Goal: Transaction & Acquisition: Purchase product/service

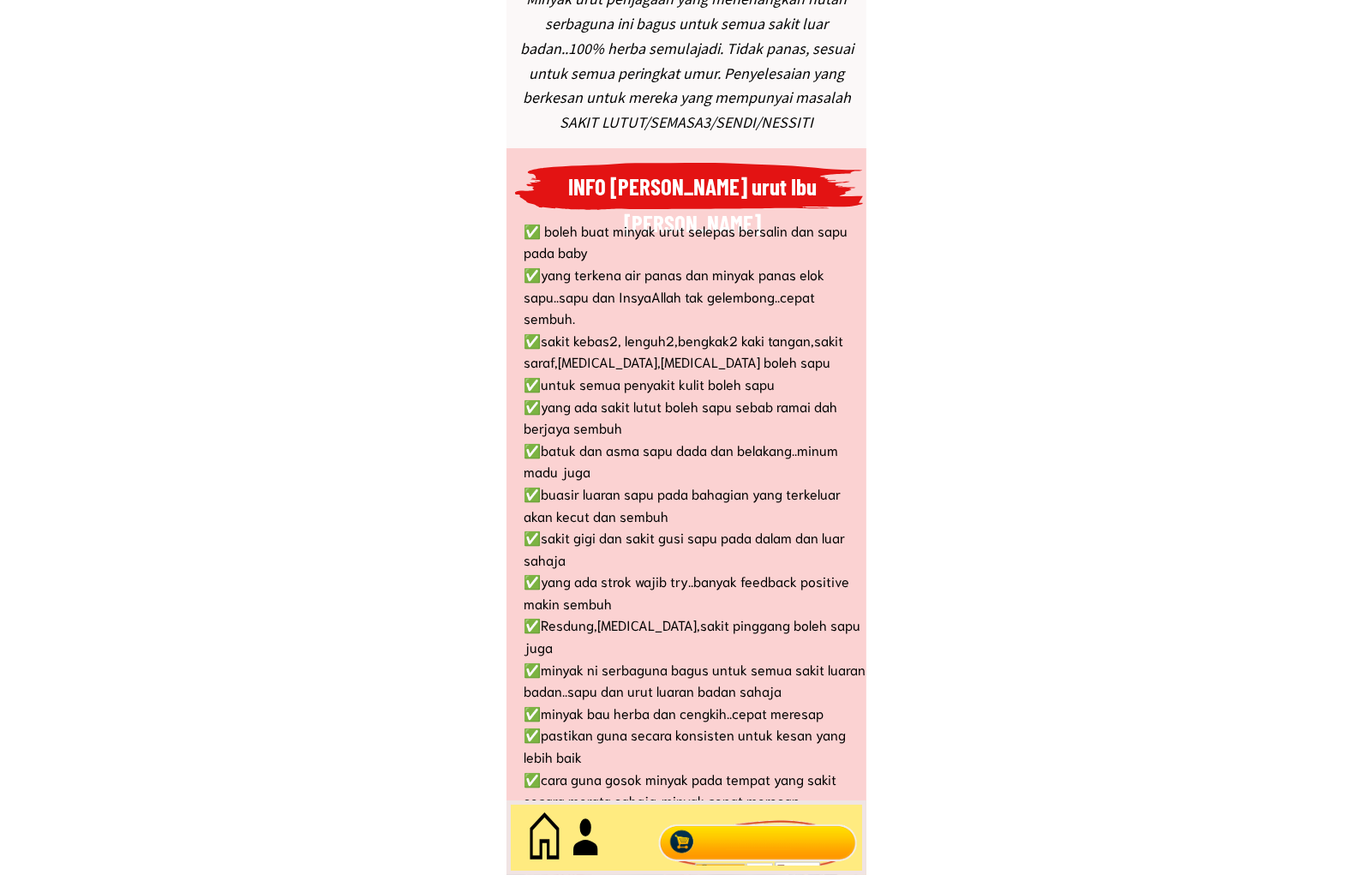
click at [799, 837] on div at bounding box center [757, 838] width 207 height 57
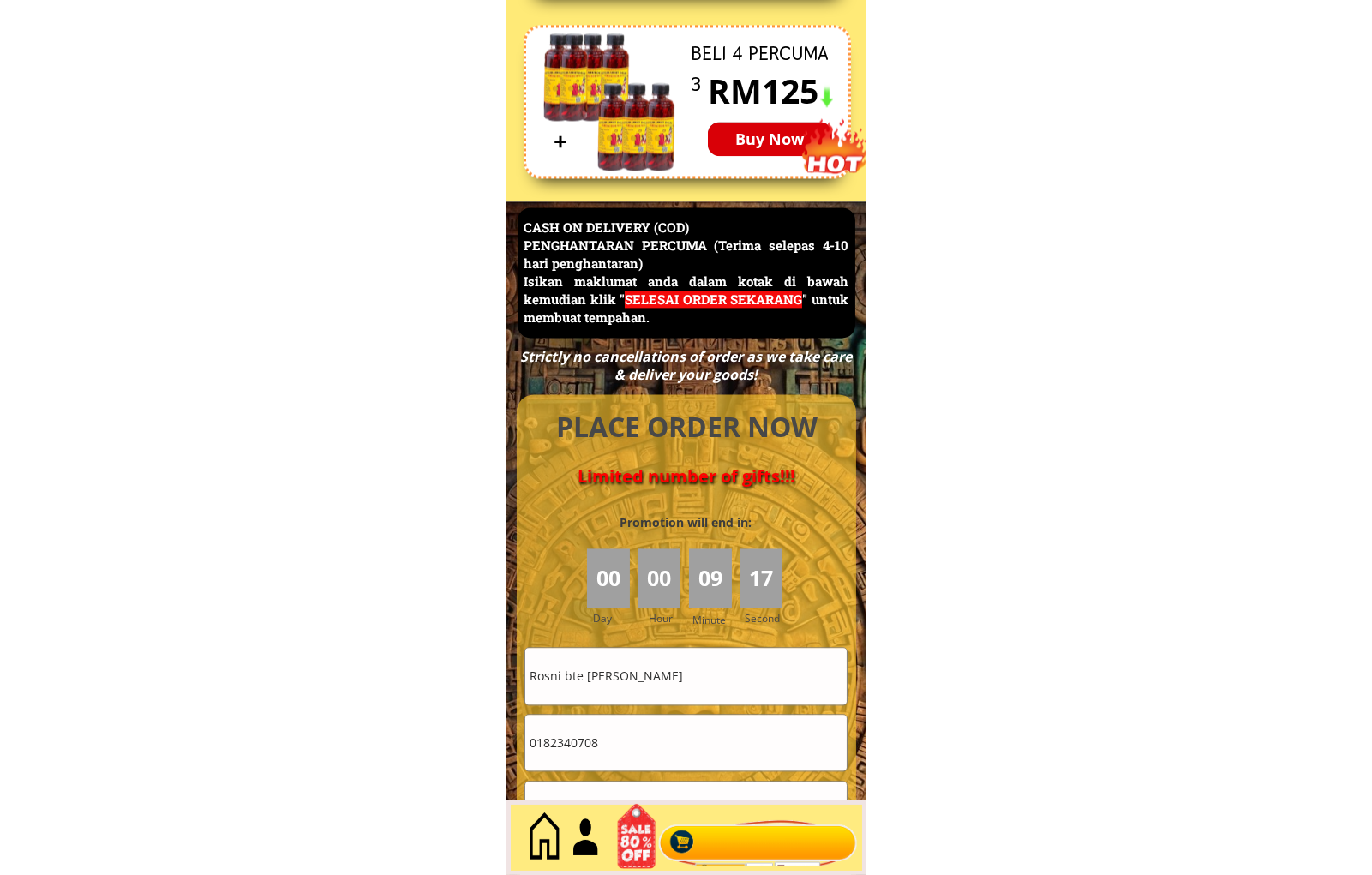
scroll to position [7435, 0]
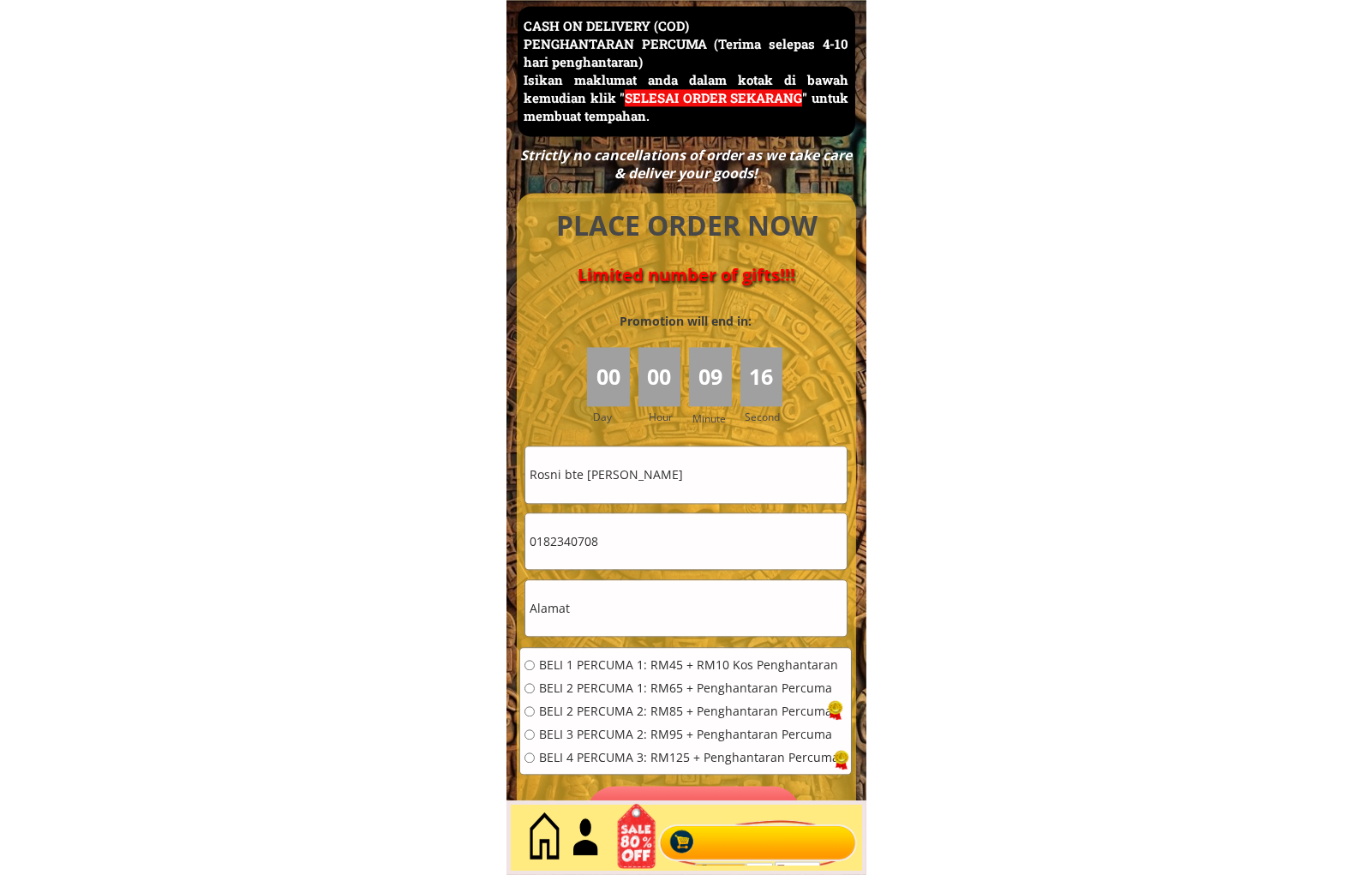
click at [676, 476] on input "Rosni bte [PERSON_NAME]" at bounding box center [685, 474] width 321 height 56
paste input "Normala Mala"
type input "Normala Mala"
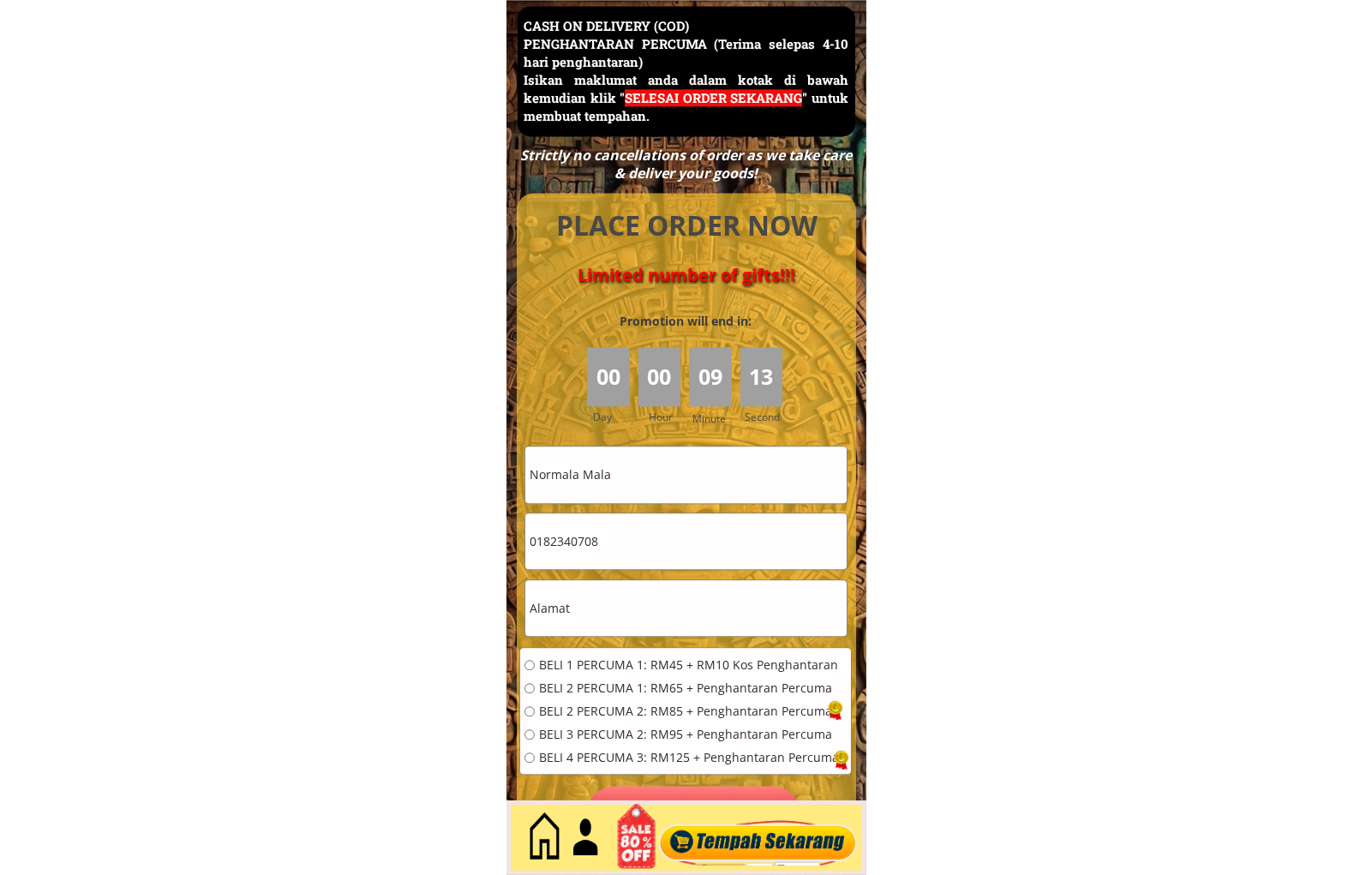
drag, startPoint x: 680, startPoint y: 504, endPoint x: 675, endPoint y: 518, distance: 14.9
click at [680, 506] on form "BELI 1 PERCUMA 1: RM45 + RM10 Kos Penghantaran BELI 2 PERCUMA 1: RM65 + Penghan…" at bounding box center [686, 644] width 332 height 397
drag, startPoint x: 675, startPoint y: 518, endPoint x: 638, endPoint y: 540, distance: 43.0
click at [662, 526] on input "0182340708" at bounding box center [685, 542] width 321 height 56
click at [638, 540] on input "0182340708" at bounding box center [685, 542] width 321 height 56
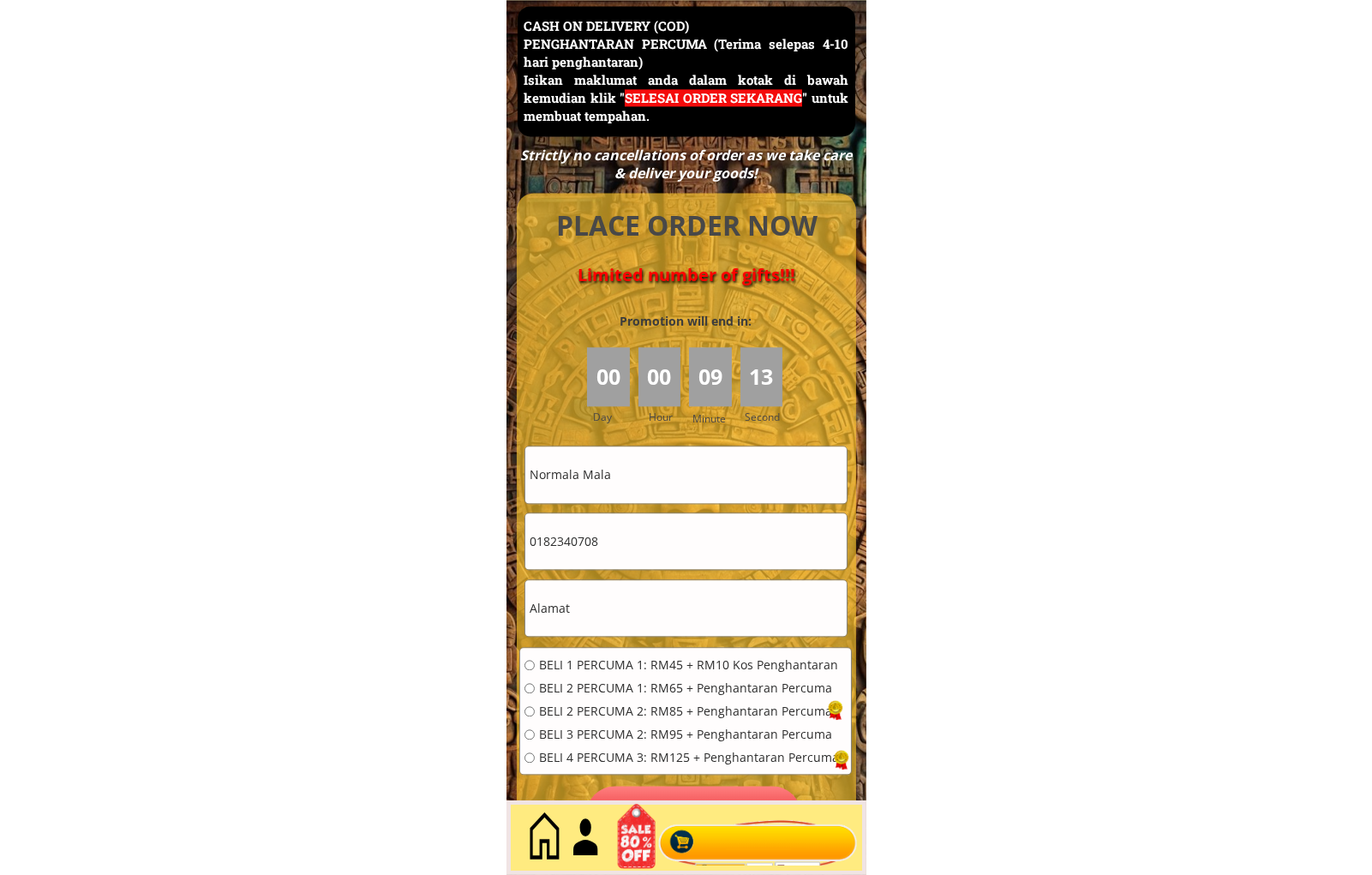
click at [638, 540] on input "0182340708" at bounding box center [685, 542] width 321 height 56
paste input "96734347"
type input "0196734347"
click at [628, 604] on input "text" at bounding box center [685, 608] width 321 height 56
drag, startPoint x: 628, startPoint y: 604, endPoint x: 623, endPoint y: 614, distance: 11.2
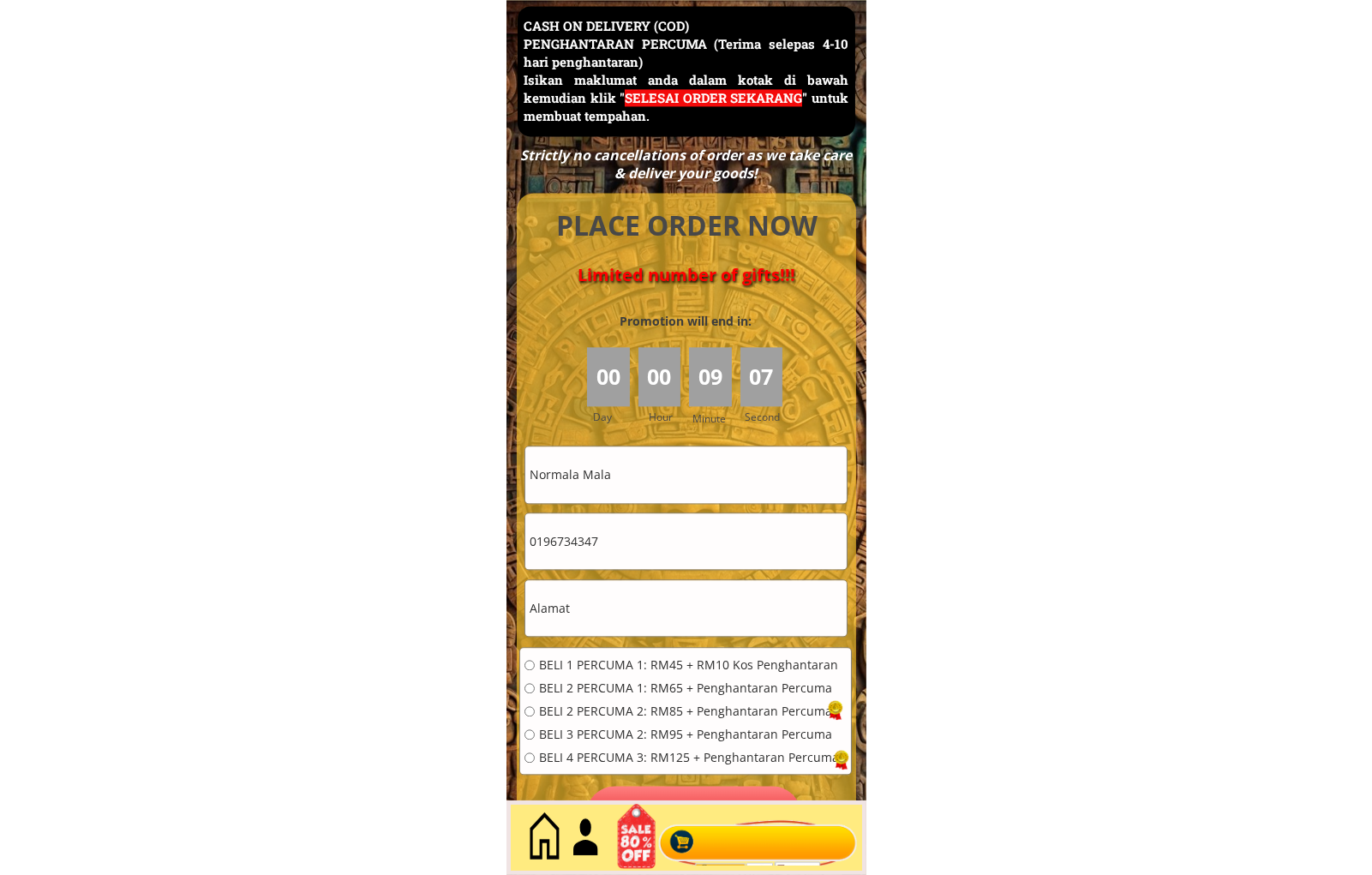
click at [626, 605] on input "text" at bounding box center [685, 608] width 321 height 56
paste input "Tereh utara [GEOGRAPHIC_DATA]"
type input "Tereh utara [GEOGRAPHIC_DATA]"
click at [588, 666] on span "BELI 1 PERCUMA 1: RM45 + RM10 Kos Penghantaran" at bounding box center [689, 665] width 300 height 12
radio input "true"
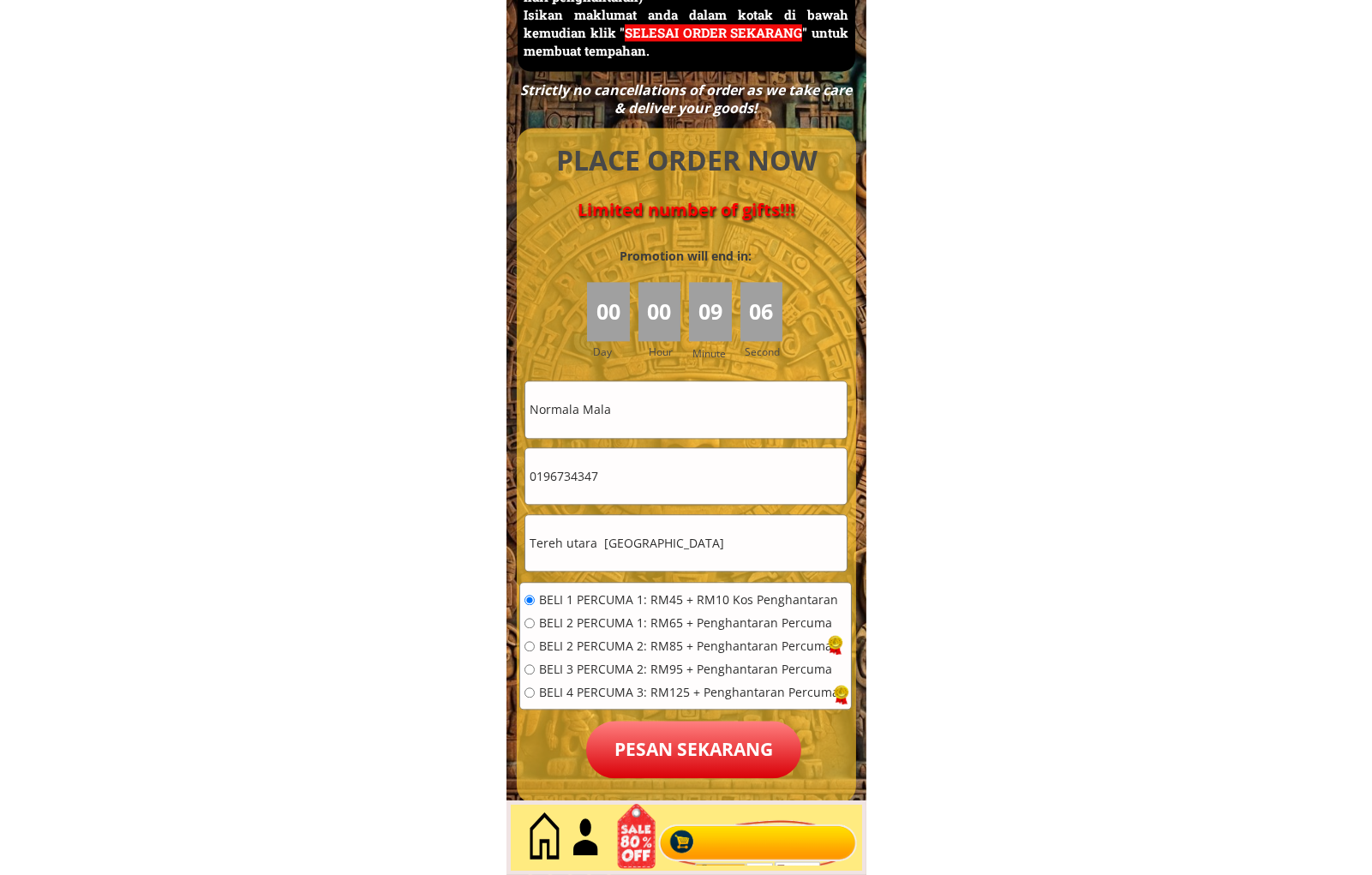
scroll to position [7595, 0]
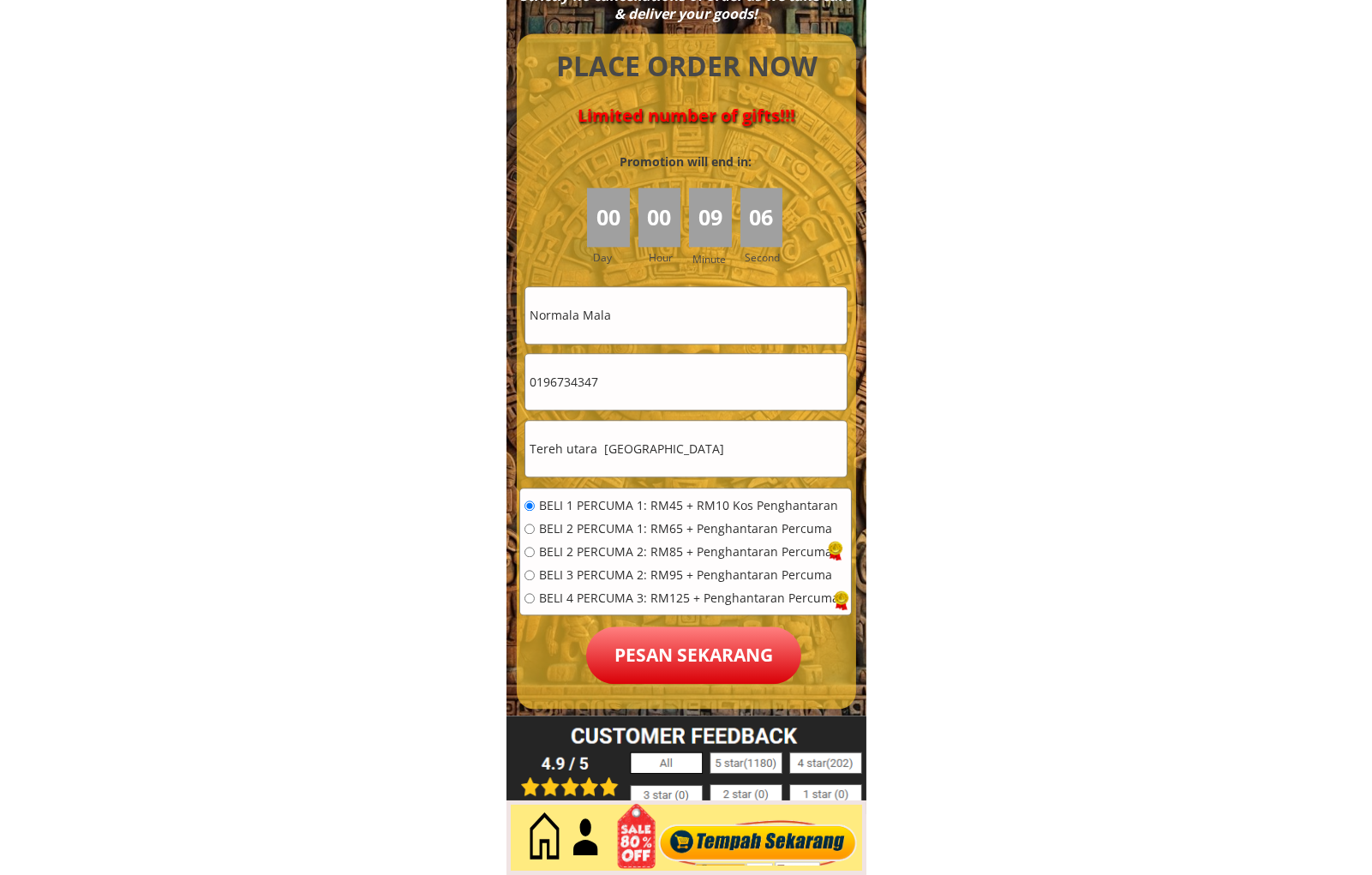
click at [696, 665] on p "Pesan sekarang" at bounding box center [694, 655] width 215 height 58
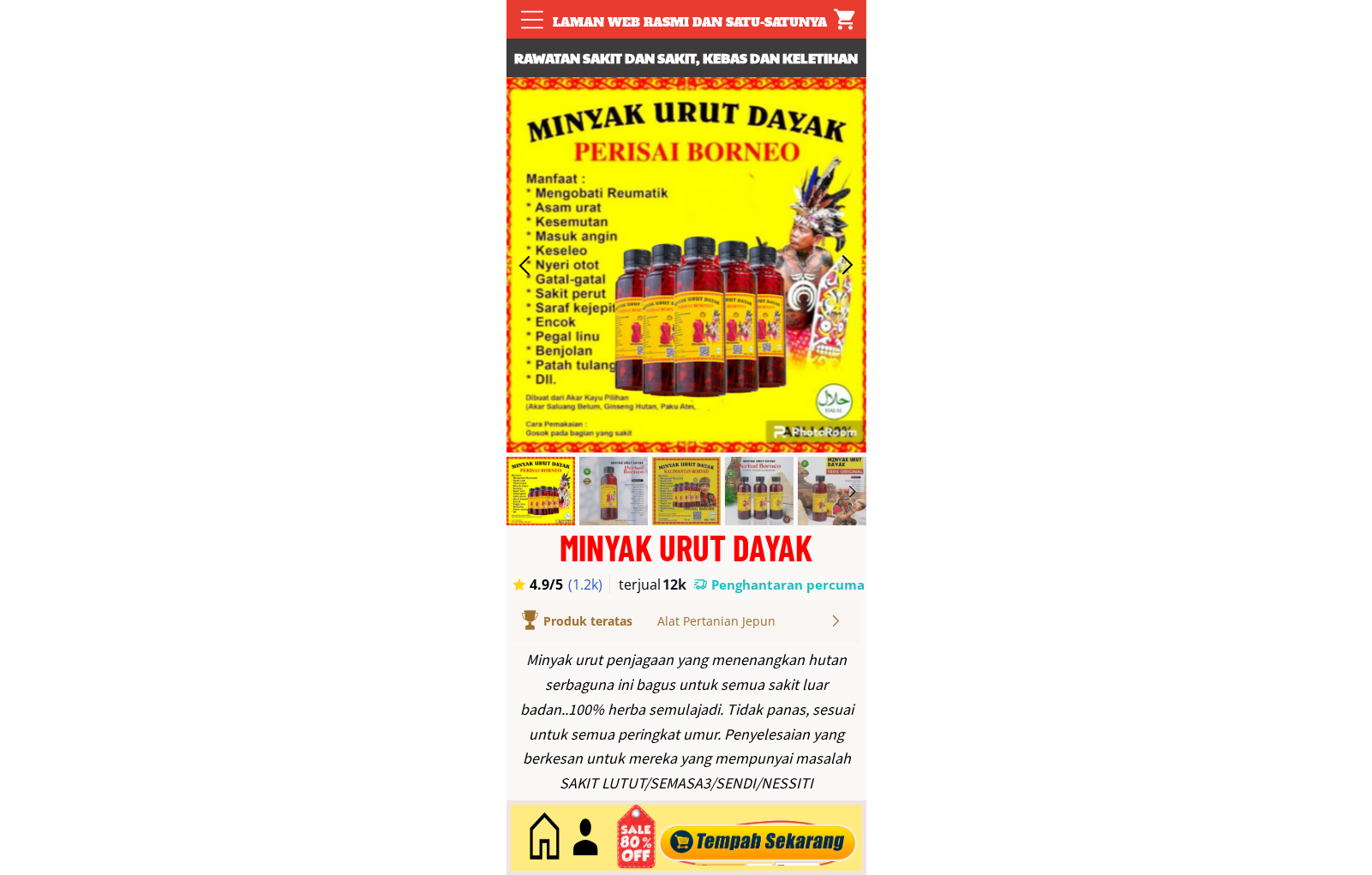
click at [759, 845] on div at bounding box center [757, 838] width 207 height 57
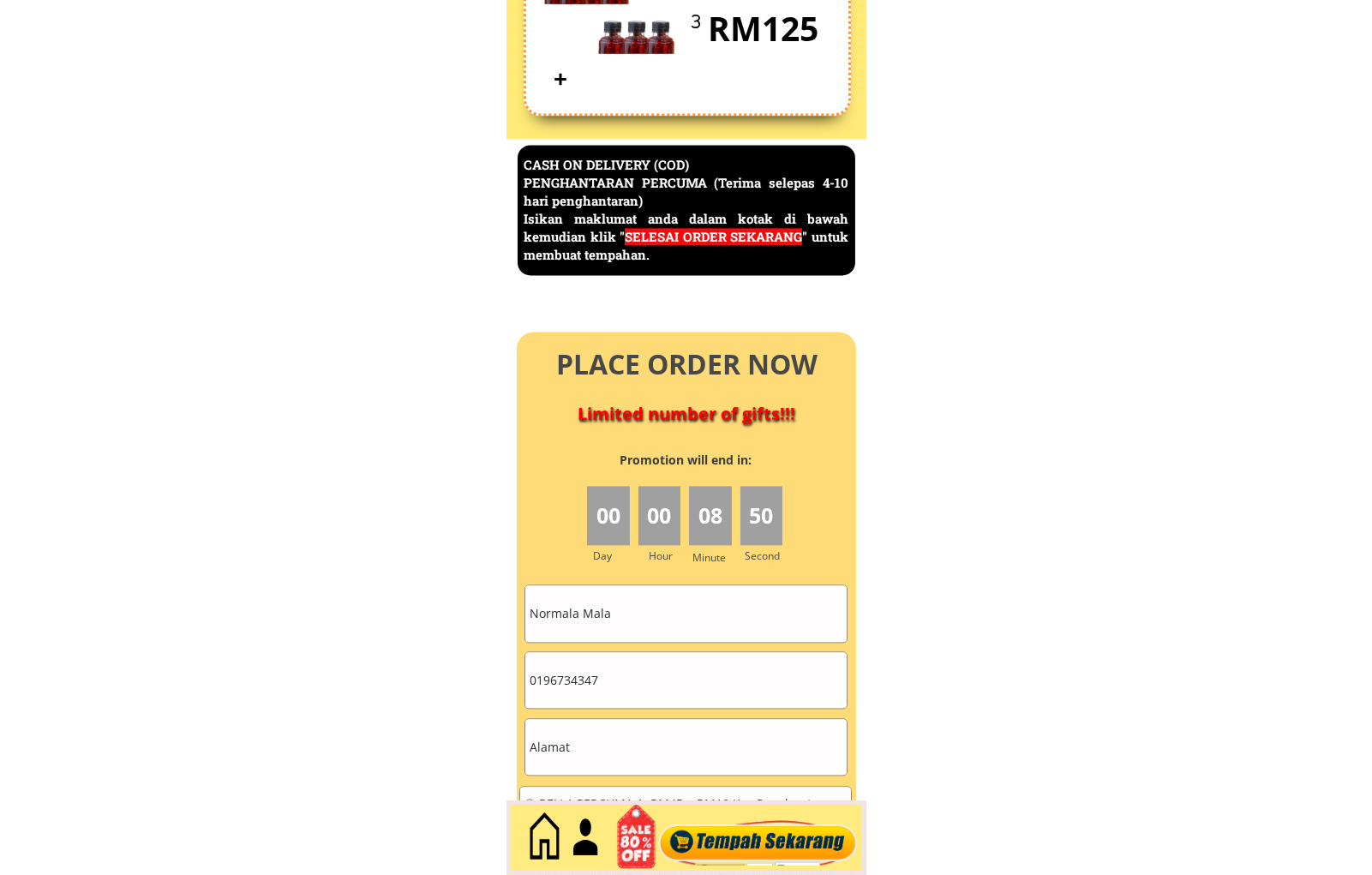
scroll to position [7435, 0]
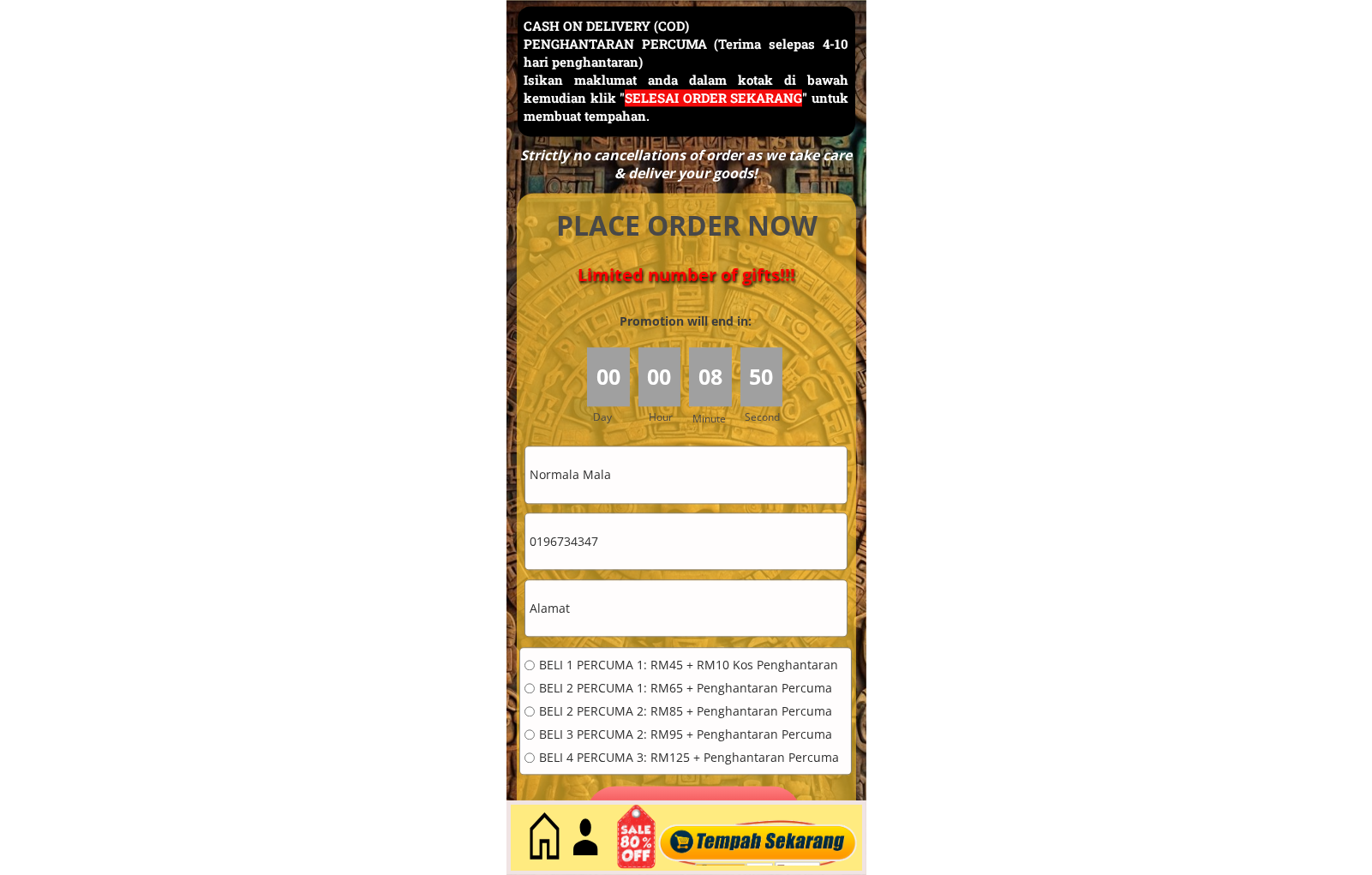
click at [712, 472] on input "Normala Mala" at bounding box center [685, 474] width 321 height 56
drag, startPoint x: 712, startPoint y: 472, endPoint x: 714, endPoint y: 452, distance: 20.1
click at [711, 472] on input "Normala Mala" at bounding box center [685, 474] width 321 height 56
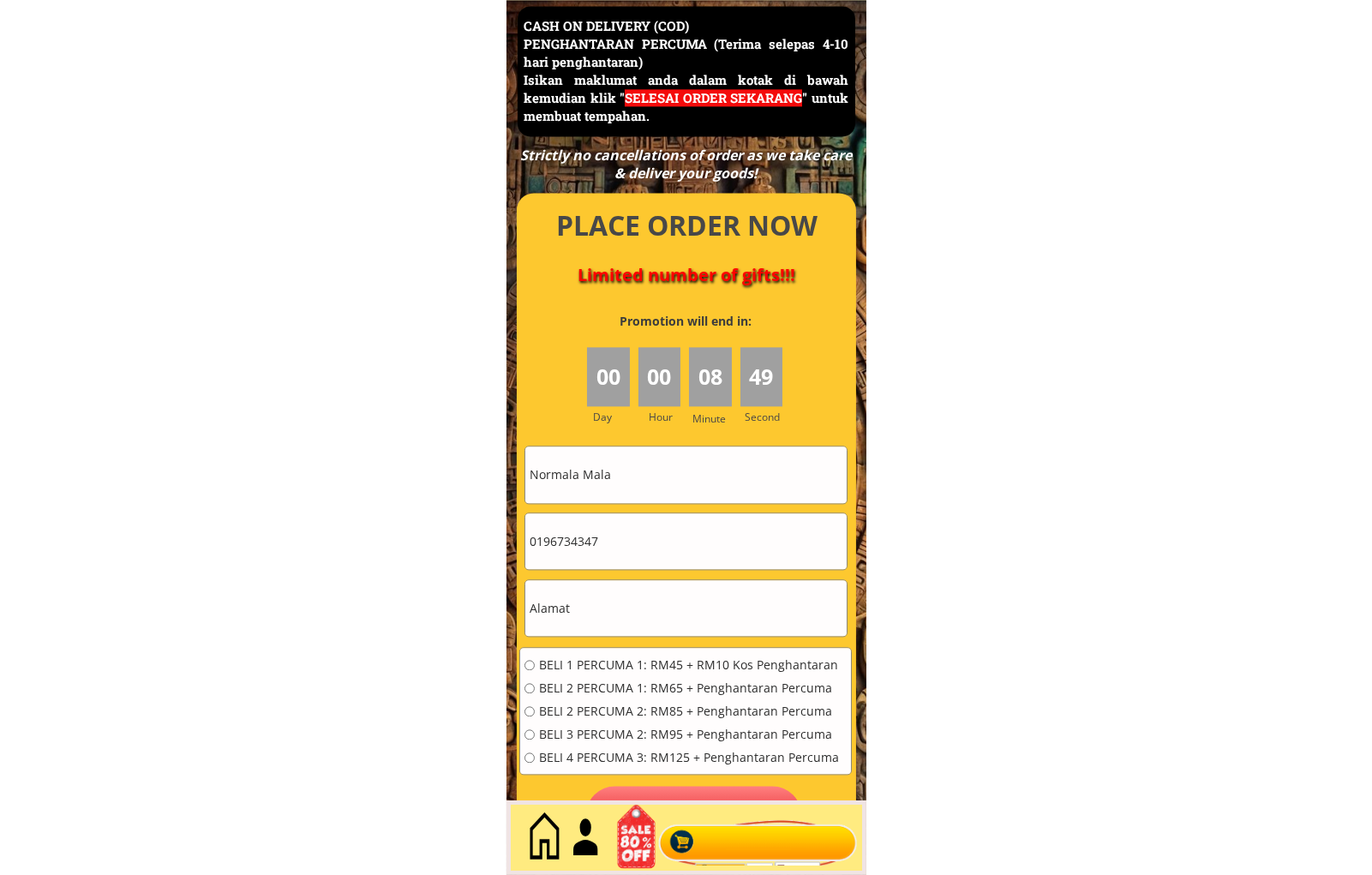
paste input "Ramlee bin Abd Hamid"
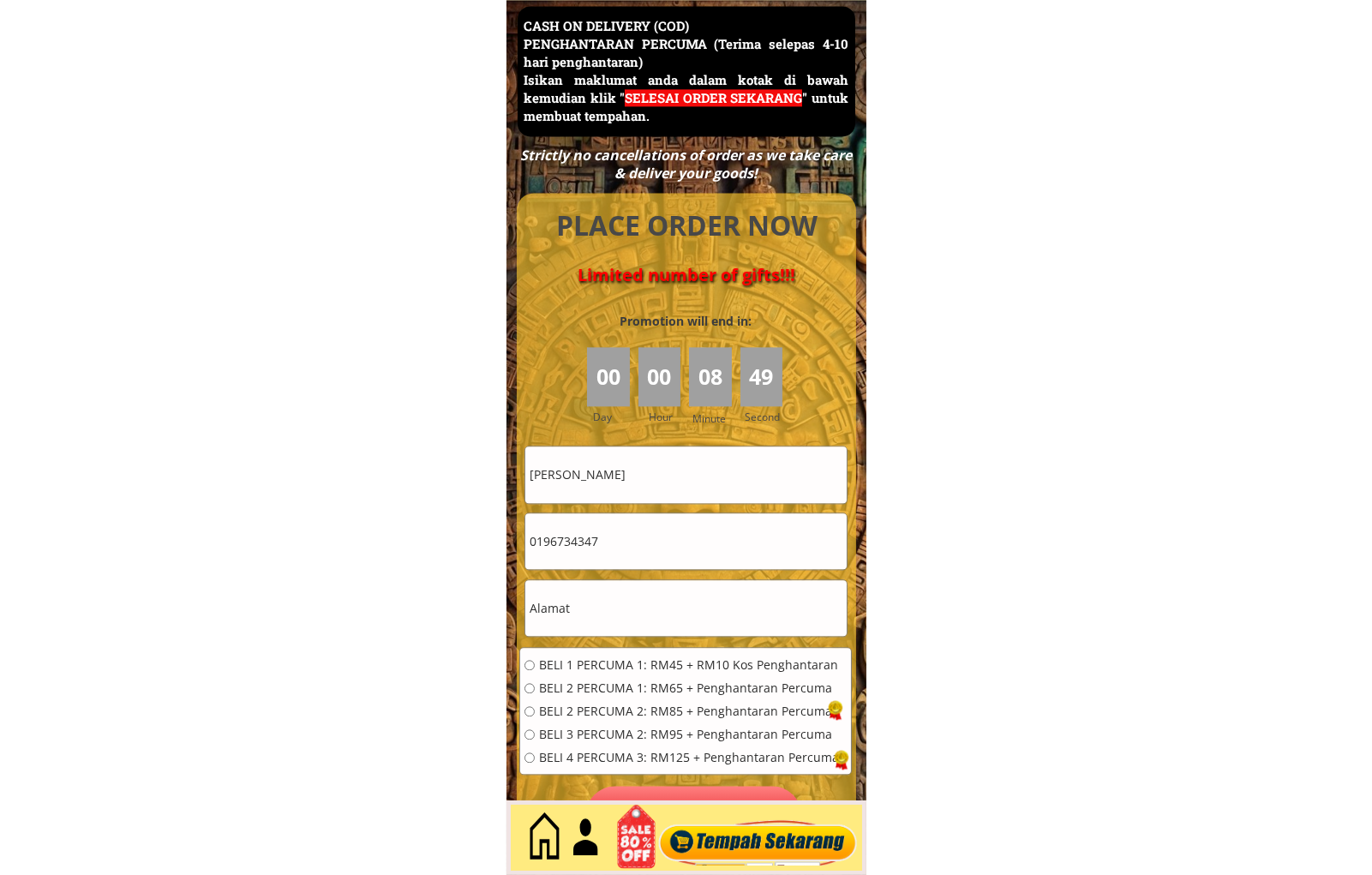
type input "Ramlee bin Abd Hamid"
click at [640, 604] on input "text" at bounding box center [685, 608] width 321 height 56
paste input "No: 299 Lorong Semilang 4, Taman Samudera Barat"
type input "No: 299 Lorong Semilang 4, Taman Samudera Barat"
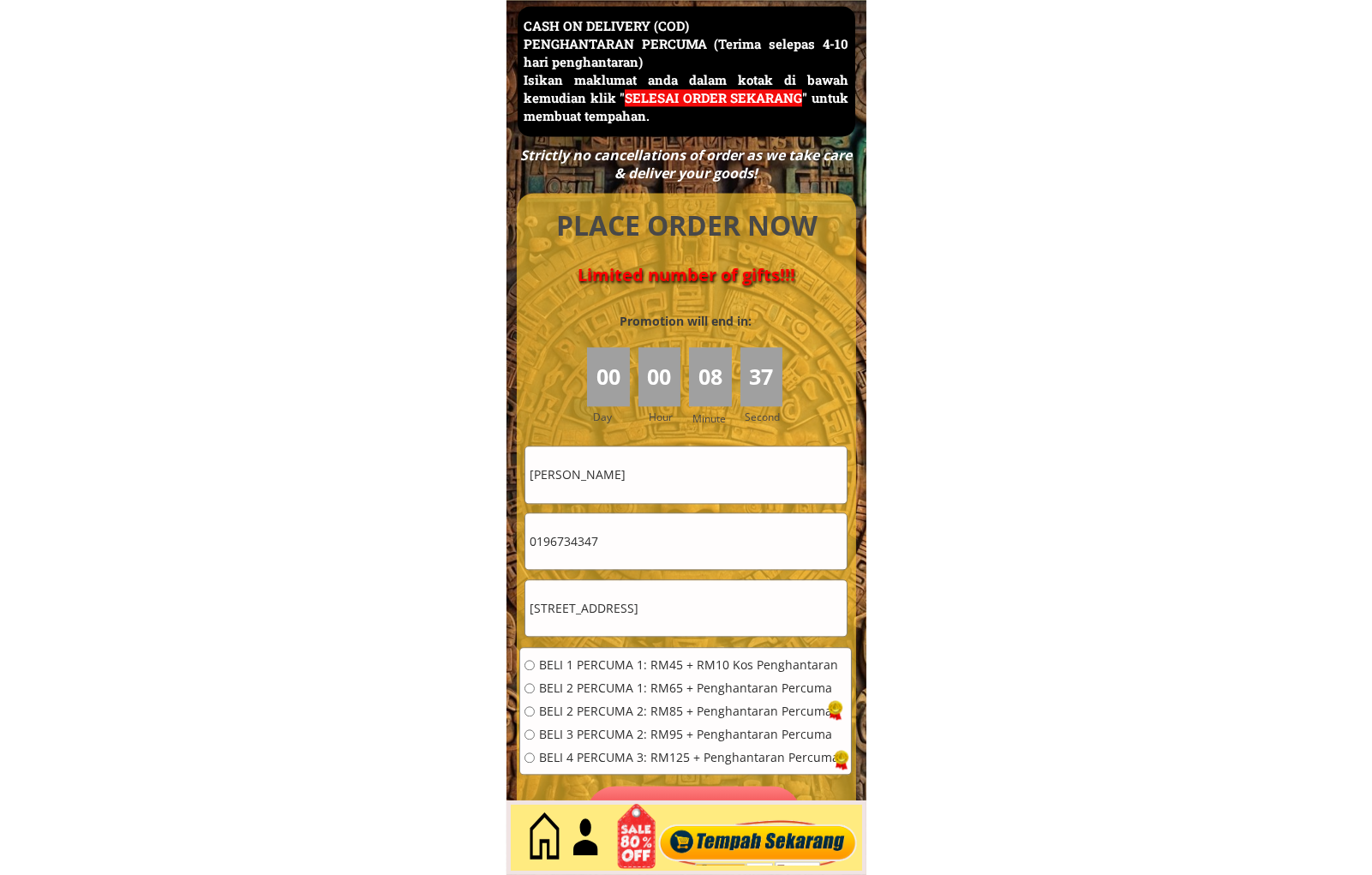
click at [658, 538] on input "0196734347" at bounding box center [685, 542] width 321 height 56
paste input "161702319"
type input "01161702319"
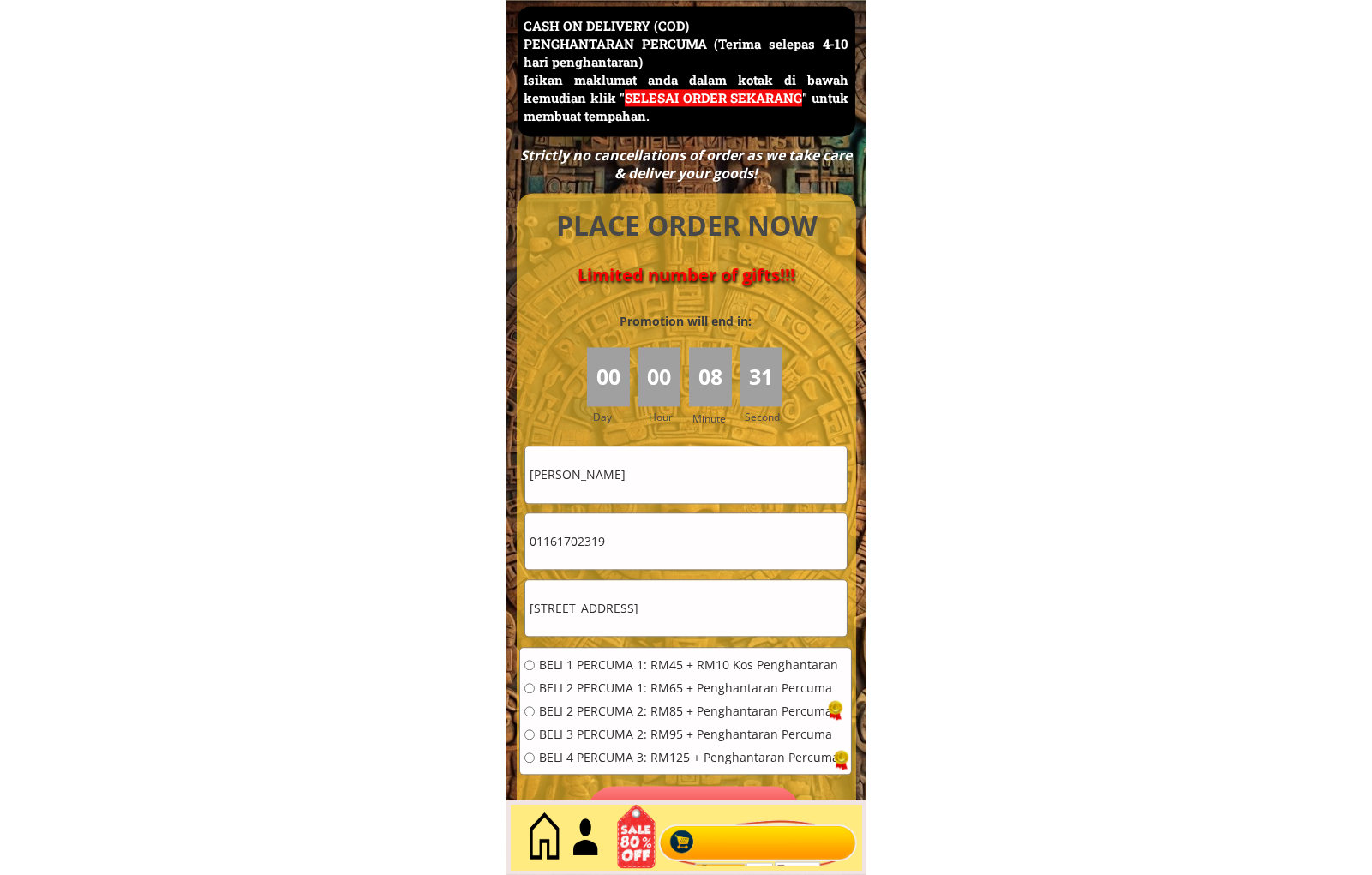
click at [645, 662] on span "BELI 1 PERCUMA 1: RM45 + RM10 Kos Penghantaran" at bounding box center [689, 665] width 300 height 12
radio input "true"
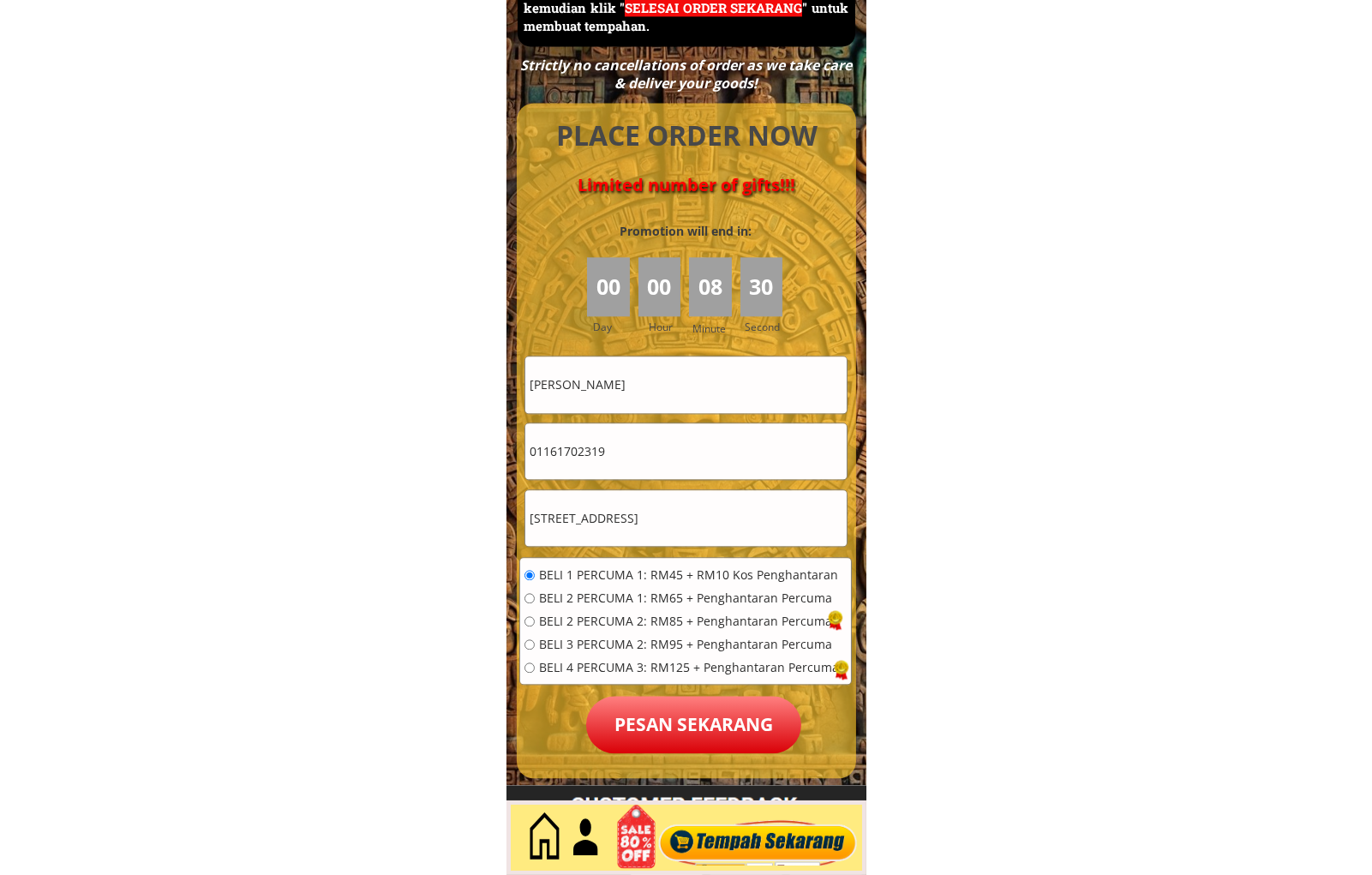
scroll to position [7752, 0]
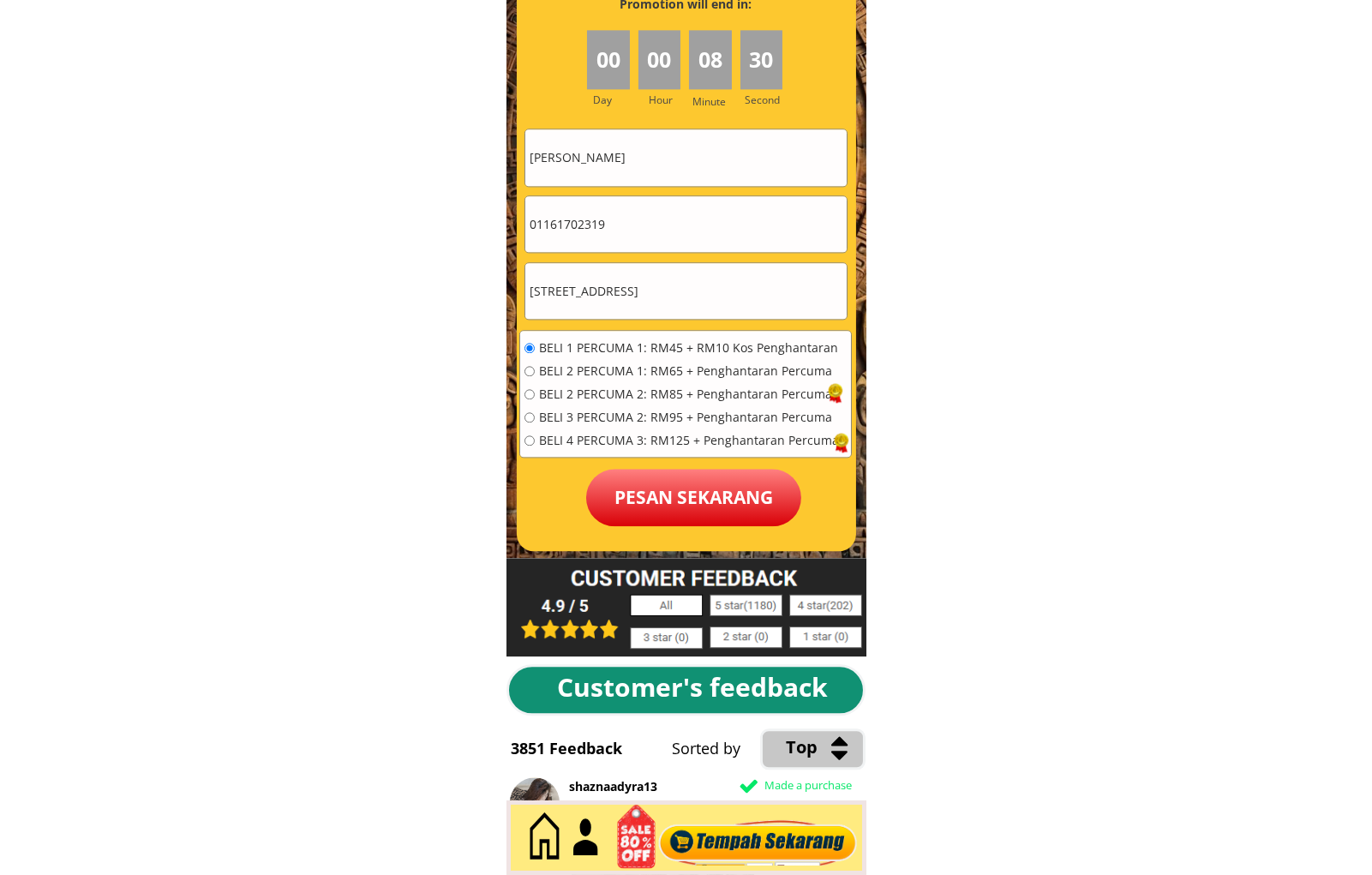
click at [660, 536] on div at bounding box center [687, 214] width 340 height 676
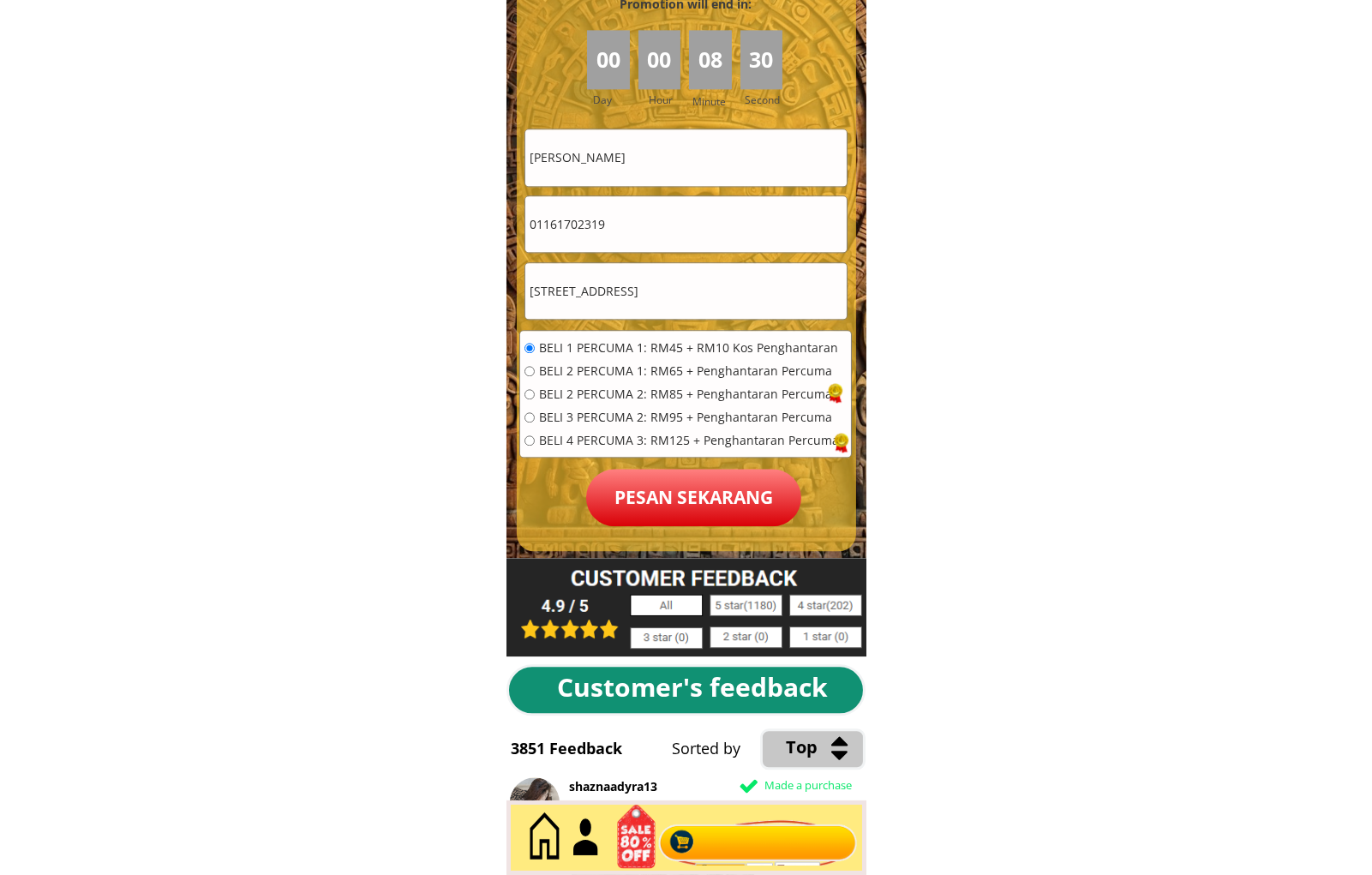
click at [682, 512] on p "Pesan sekarang" at bounding box center [694, 498] width 215 height 58
